Goal: Task Accomplishment & Management: Manage account settings

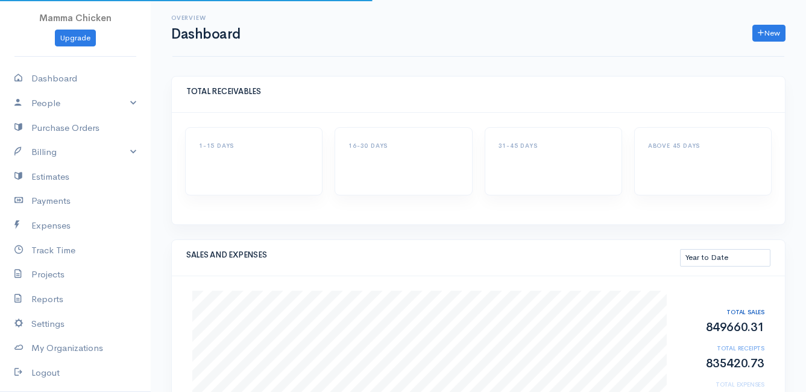
select select "thistoyear"
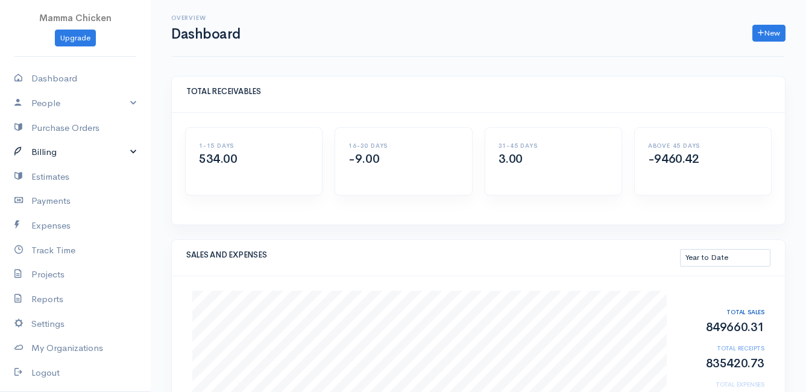
click at [59, 155] on link "Billing" at bounding box center [75, 152] width 151 height 25
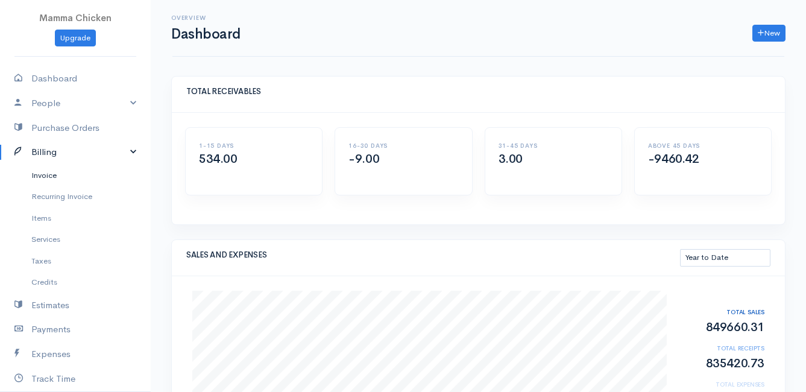
click at [63, 175] on link "Invoice" at bounding box center [75, 175] width 151 height 22
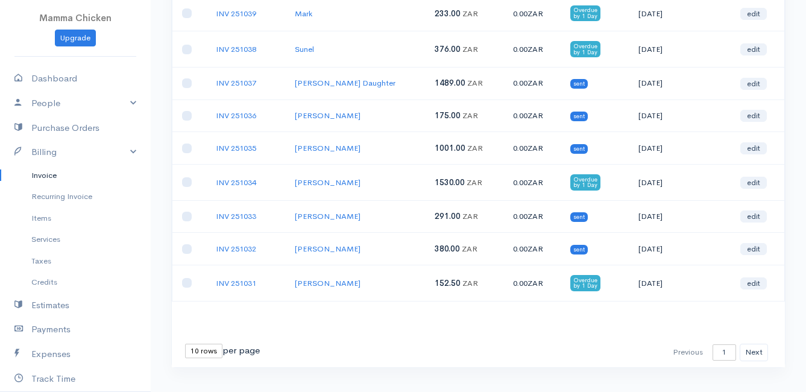
scroll to position [201, 0]
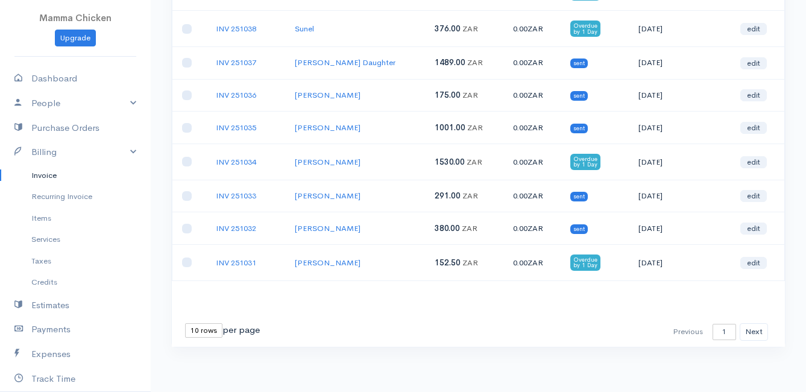
click at [198, 330] on select "10 rows 25 rows 50 rows" at bounding box center [203, 330] width 37 height 14
select select "25"
click at [185, 323] on select "10 rows 25 rows 50 rows" at bounding box center [203, 330] width 37 height 14
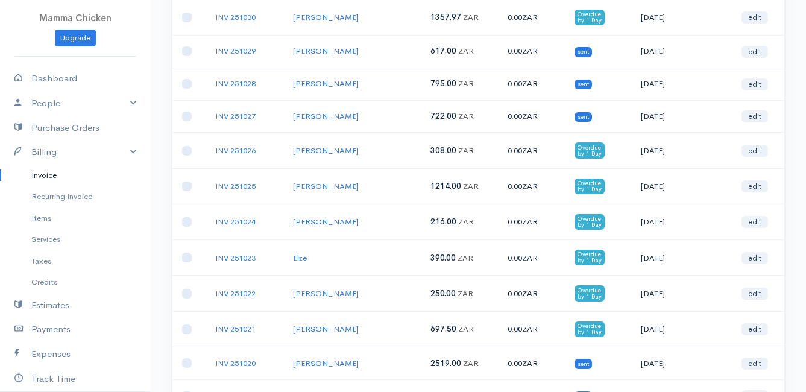
scroll to position [542, 0]
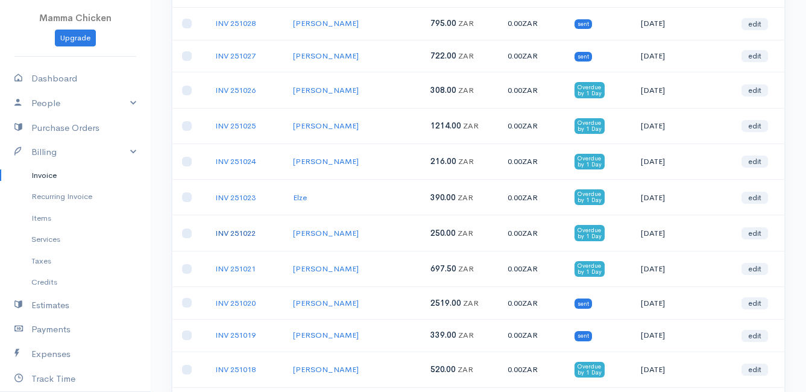
click at [241, 234] on link "INV 251022" at bounding box center [235, 233] width 40 height 10
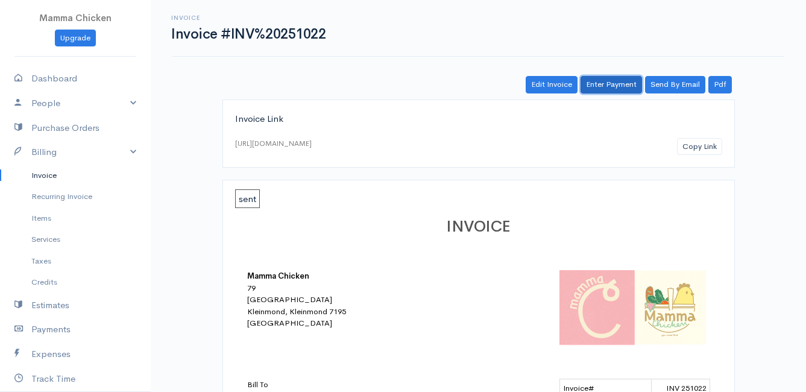
click at [619, 83] on link "Enter Payment" at bounding box center [610, 84] width 61 height 17
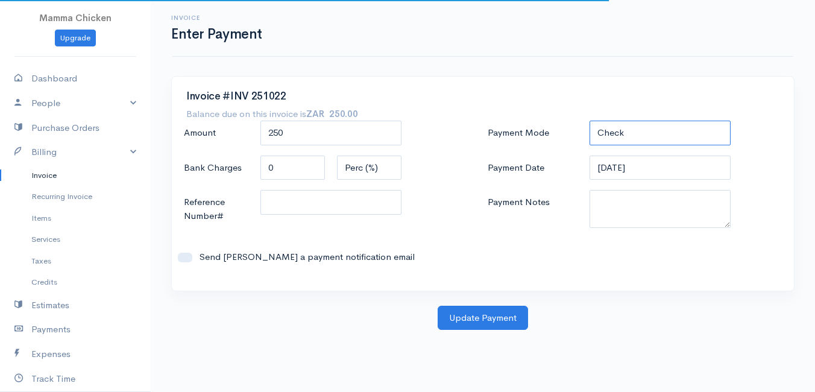
click at [604, 129] on select "Check Bank Transfer Credit Cash Debit ACH VISA MASTERCARD AMEX DISCOVER DINERS …" at bounding box center [659, 133] width 141 height 25
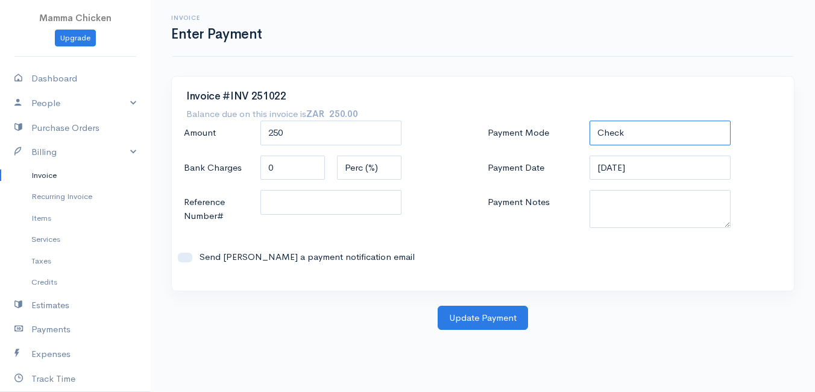
select select "Cash"
click at [589, 121] on select "Check Bank Transfer Credit Cash Debit ACH VISA MASTERCARD AMEX DISCOVER DINERS …" at bounding box center [659, 133] width 141 height 25
click at [475, 316] on button "Update Payment" at bounding box center [482, 317] width 90 height 25
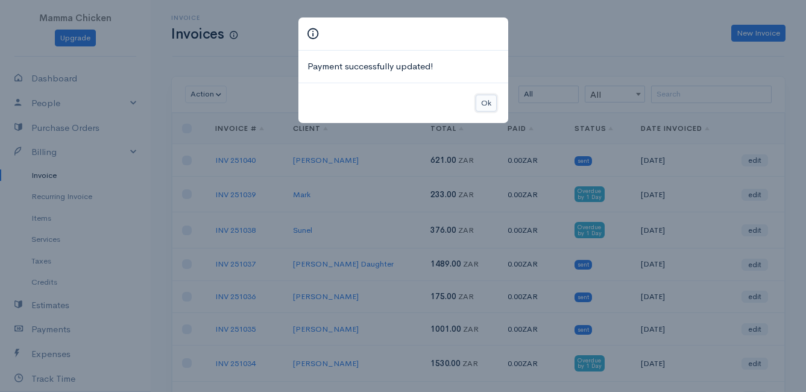
click at [484, 98] on button "Ok" at bounding box center [485, 103] width 21 height 17
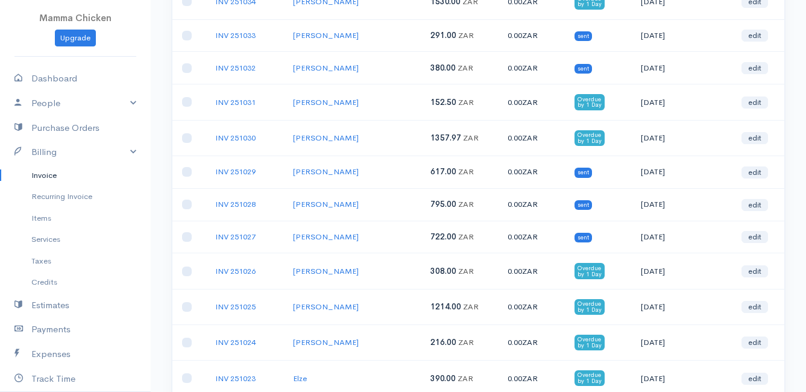
scroll to position [422, 0]
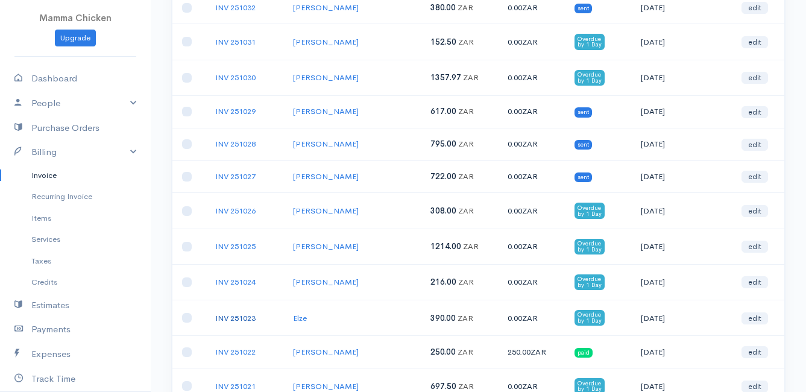
click at [244, 318] on link "INV 251023" at bounding box center [235, 318] width 40 height 10
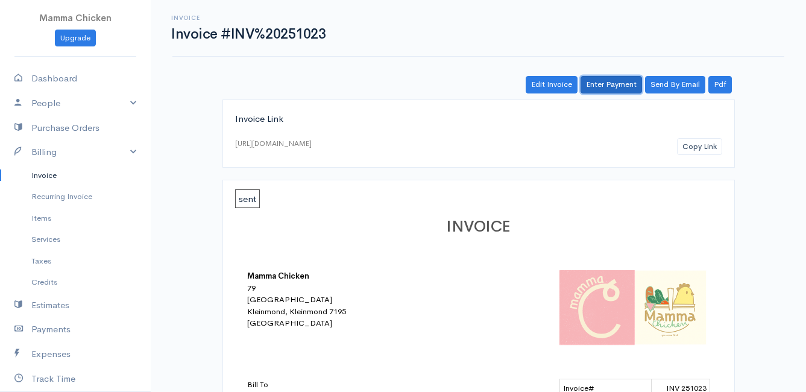
click at [599, 89] on link "Enter Payment" at bounding box center [610, 84] width 61 height 17
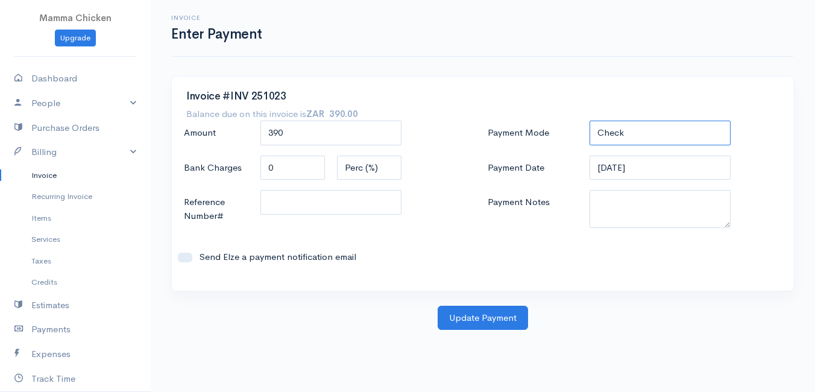
click at [625, 134] on select "Check Bank Transfer Credit Cash Debit ACH VISA MASTERCARD AMEX DISCOVER DINERS …" at bounding box center [659, 133] width 141 height 25
select select "Cash"
click at [589, 121] on select "Check Bank Transfer Credit Cash Debit ACH VISA MASTERCARD AMEX DISCOVER DINERS …" at bounding box center [659, 133] width 141 height 25
drag, startPoint x: 348, startPoint y: 130, endPoint x: 219, endPoint y: 129, distance: 129.6
click at [219, 129] on div "Amount 390" at bounding box center [331, 134] width 306 height 26
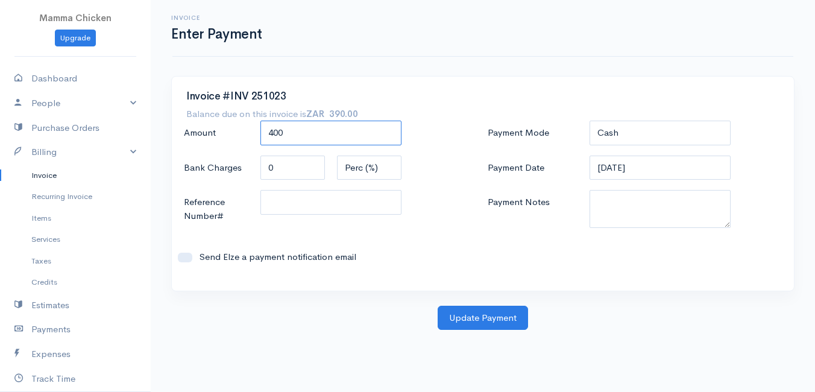
type input "400"
click at [476, 249] on div "Send Elze a payment notification email" at bounding box center [331, 257] width 306 height 38
click at [483, 323] on button "Update Payment" at bounding box center [482, 317] width 90 height 25
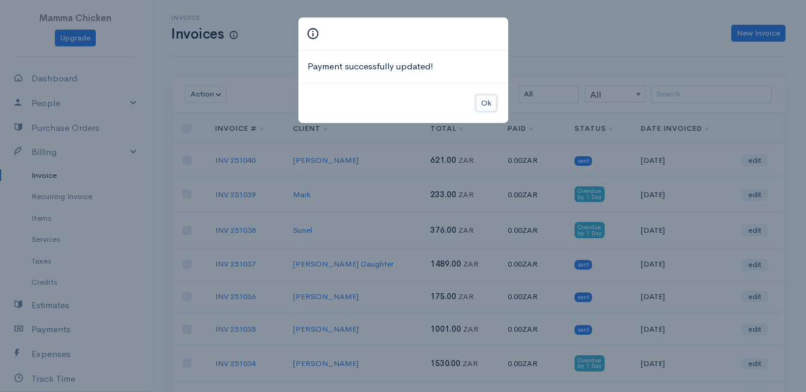
click at [486, 102] on button "Ok" at bounding box center [485, 103] width 21 height 17
